Goal: Task Accomplishment & Management: Use online tool/utility

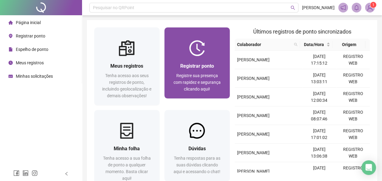
click at [182, 54] on div at bounding box center [197, 48] width 65 height 16
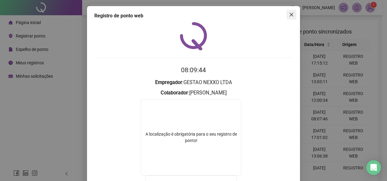
click at [289, 15] on icon "close" at bounding box center [291, 14] width 5 height 5
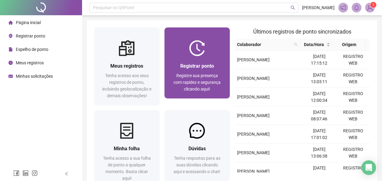
click at [199, 63] on span "Registrar ponto" at bounding box center [197, 66] width 34 height 6
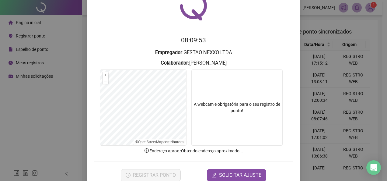
scroll to position [43, 0]
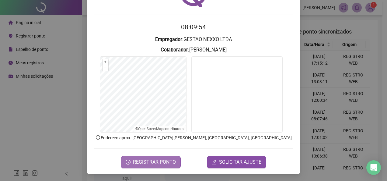
click at [150, 160] on span "REGISTRAR PONTO" at bounding box center [154, 161] width 43 height 7
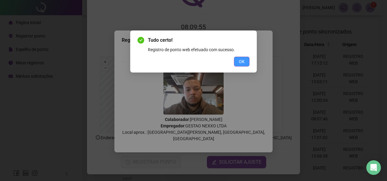
click at [241, 57] on button "OK" at bounding box center [242, 62] width 16 height 10
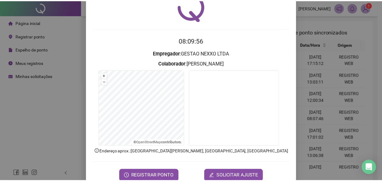
scroll to position [0, 0]
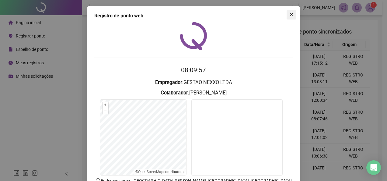
click at [286, 14] on span "Close" at bounding box center [291, 14] width 10 height 5
